Goal: Information Seeking & Learning: Learn about a topic

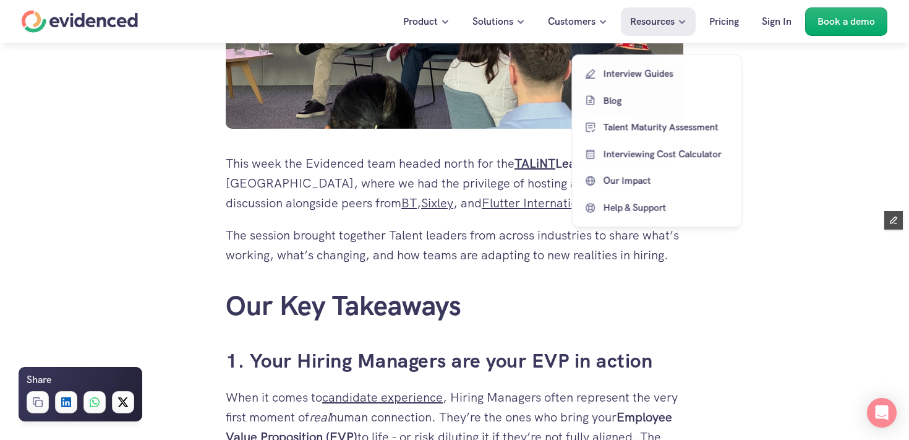
scroll to position [496, 0]
click at [618, 97] on p "Blog" at bounding box center [666, 100] width 127 height 15
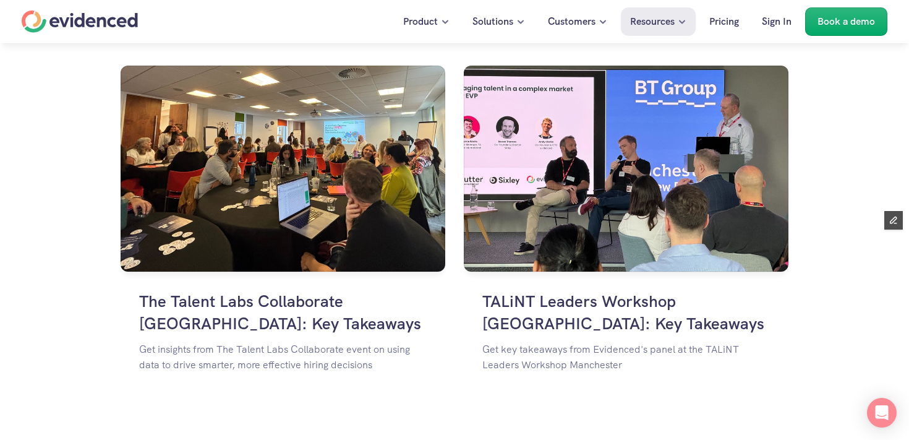
scroll to position [805, 0]
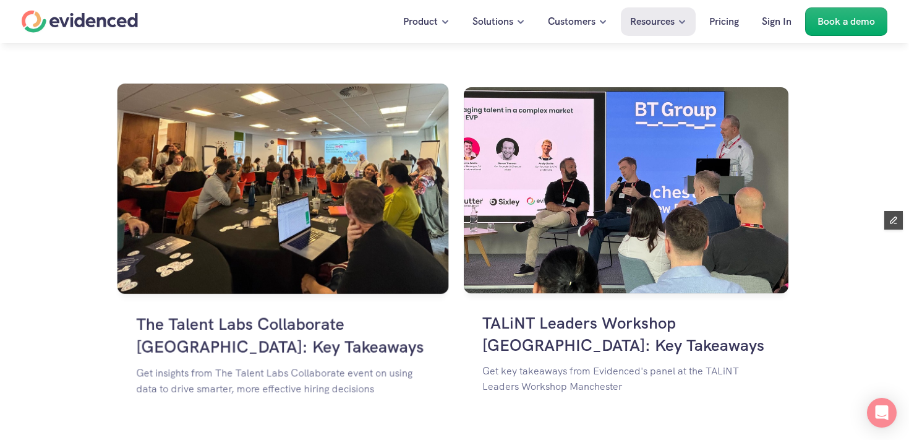
click at [278, 220] on img at bounding box center [282, 188] width 331 height 210
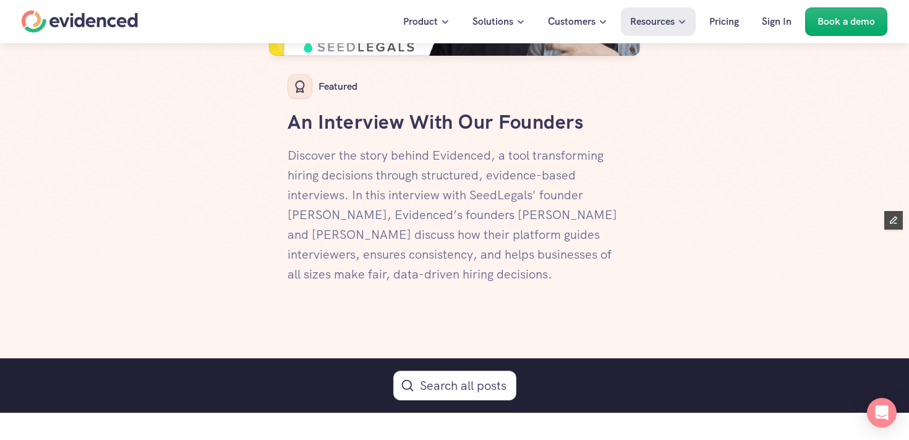
scroll to position [435, 0]
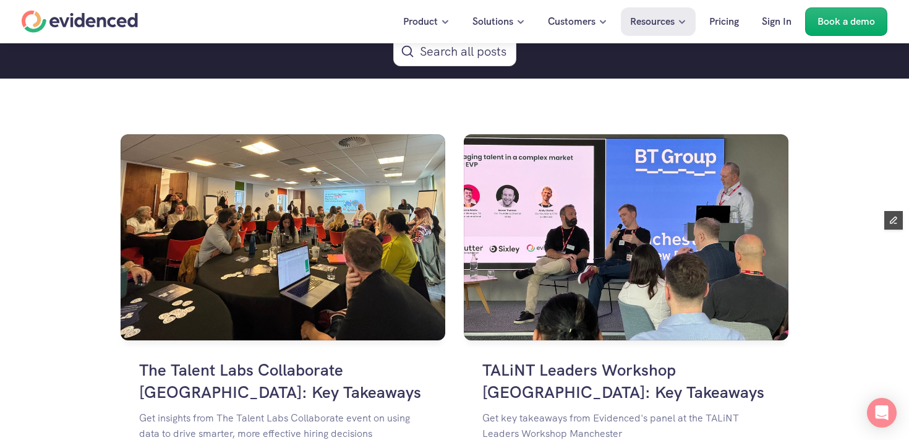
scroll to position [855, 0]
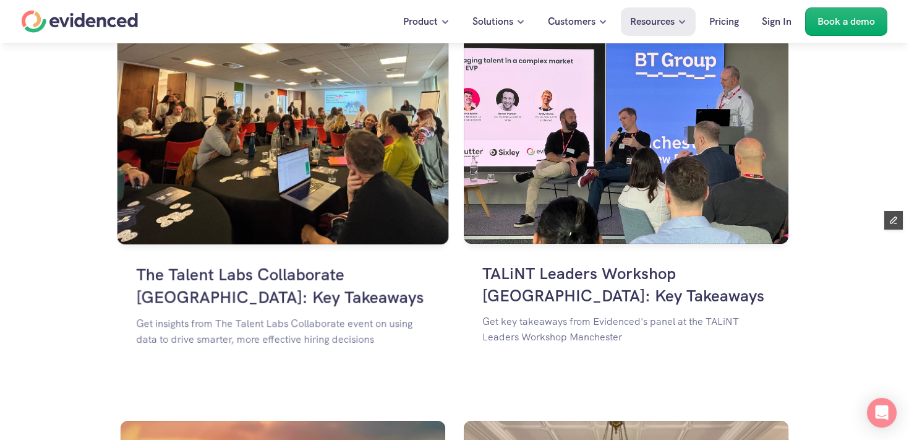
click at [242, 179] on img at bounding box center [282, 139] width 331 height 210
